Goal: Task Accomplishment & Management: Manage account settings

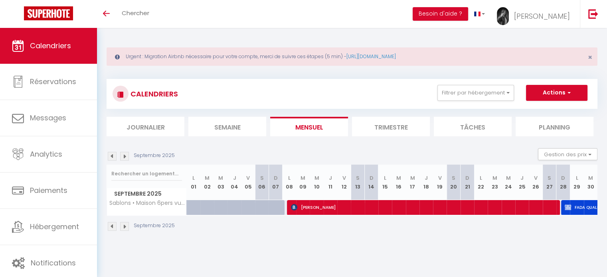
click at [125, 155] on img at bounding box center [124, 156] width 9 height 9
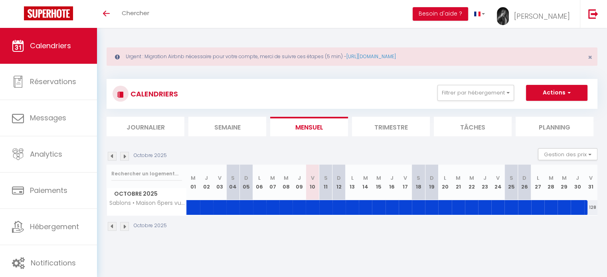
click at [110, 155] on img at bounding box center [112, 156] width 9 height 9
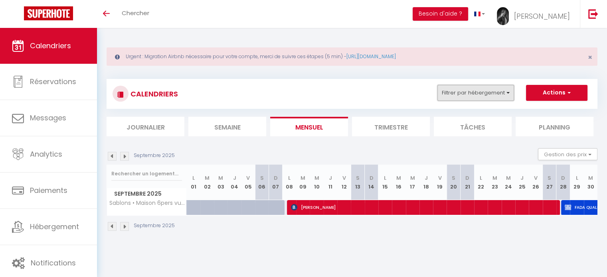
click at [447, 89] on button "Filtrer par hébergement" at bounding box center [475, 93] width 77 height 16
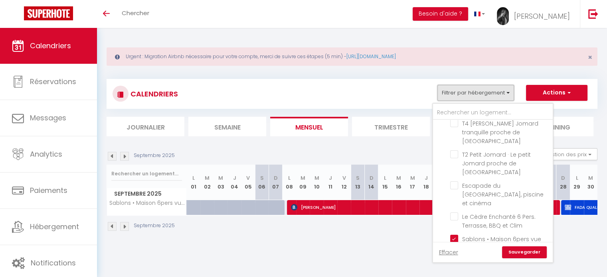
scroll to position [228, 0]
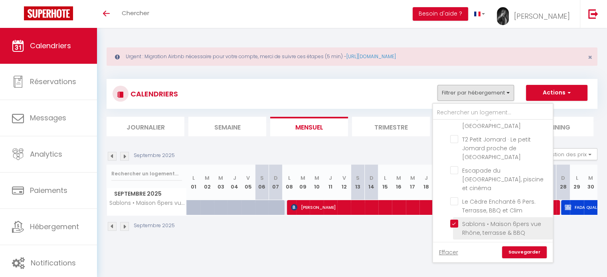
click at [453, 220] on input "Sablons • Maison 6pers vue Rhône, terrasse & BBQ" at bounding box center [500, 224] width 100 height 8
checkbox input "false"
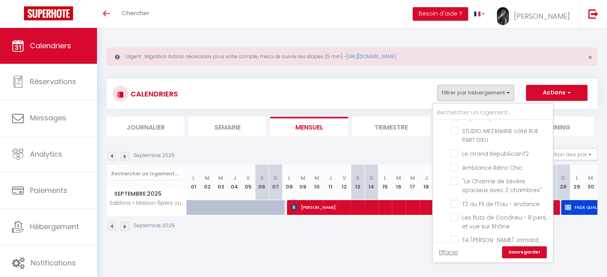
scroll to position [94, 0]
click at [453, 173] on input "Ambiance Rétro Chic" at bounding box center [500, 169] width 100 height 8
checkbox input "true"
checkbox input "false"
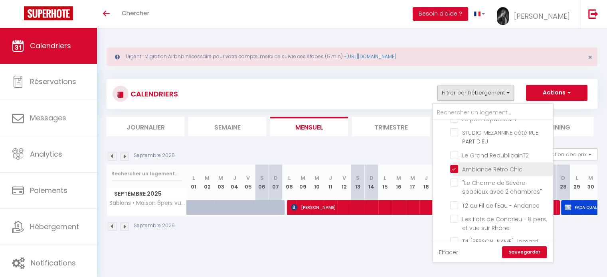
checkbox input "false"
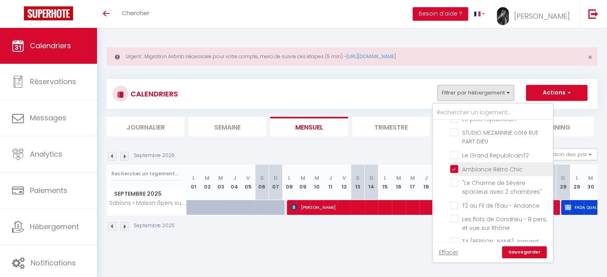
checkbox input "false"
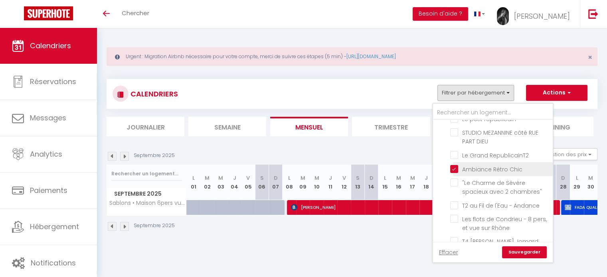
checkbox input "false"
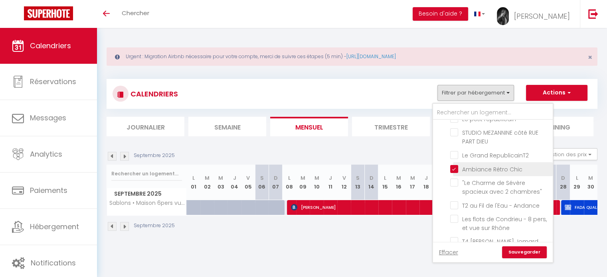
checkbox input "false"
click at [513, 252] on link "Sauvegarder" at bounding box center [524, 253] width 45 height 12
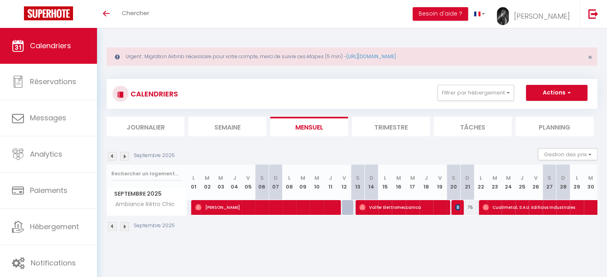
click at [124, 156] on img at bounding box center [124, 156] width 9 height 9
